Goal: Navigation & Orientation: Find specific page/section

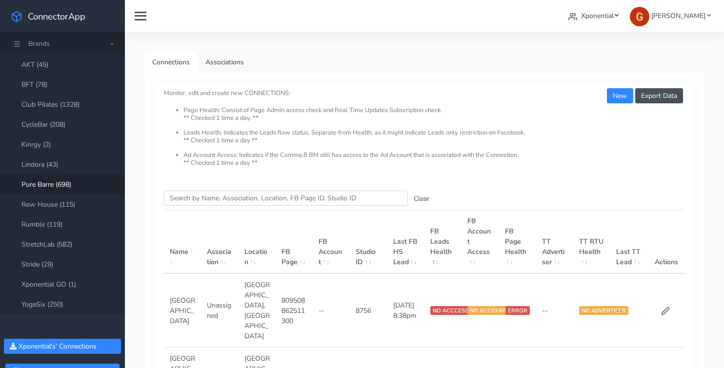
click at [602, 20] on span "Xponential" at bounding box center [597, 15] width 33 height 9
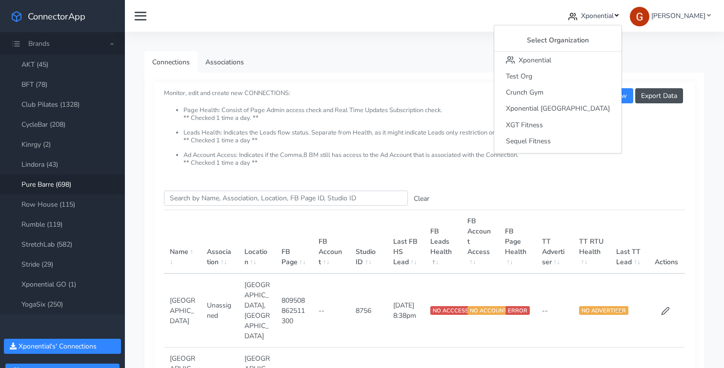
click at [499, 29] on nav "Xponential Select Organization Xponential Test Org Crunch Gym Xponential Austra…" at bounding box center [424, 16] width 599 height 32
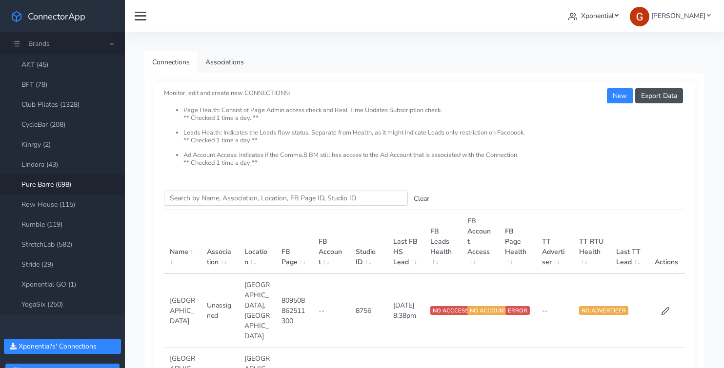
click at [600, 19] on span "Xponential" at bounding box center [597, 15] width 33 height 9
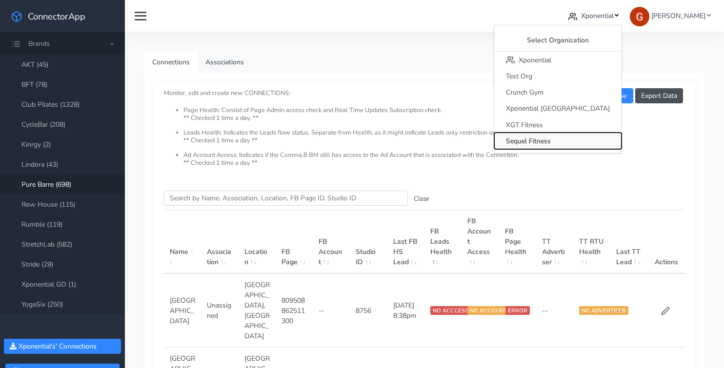
click at [551, 137] on span "Sequel Fitness" at bounding box center [528, 141] width 45 height 9
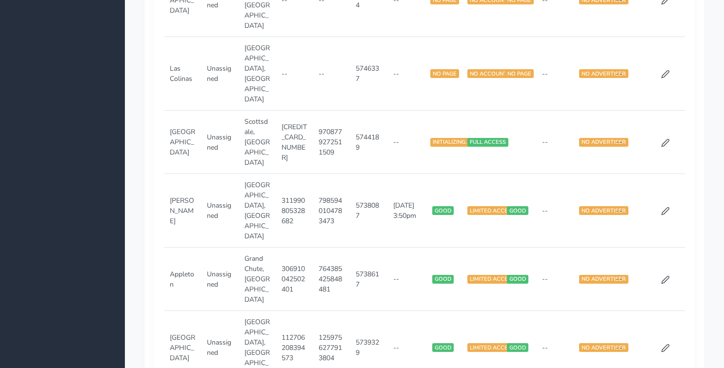
scroll to position [890, 0]
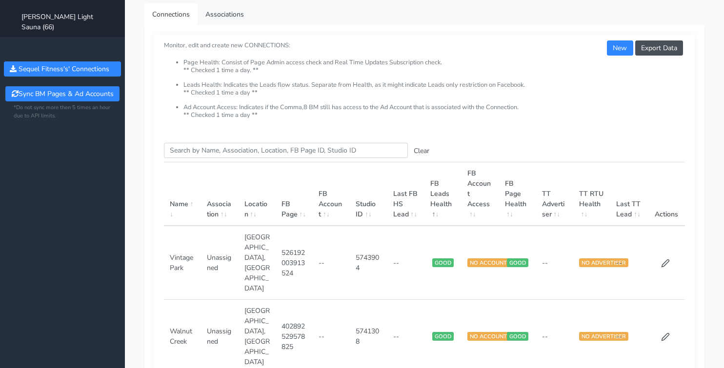
scroll to position [0, 0]
